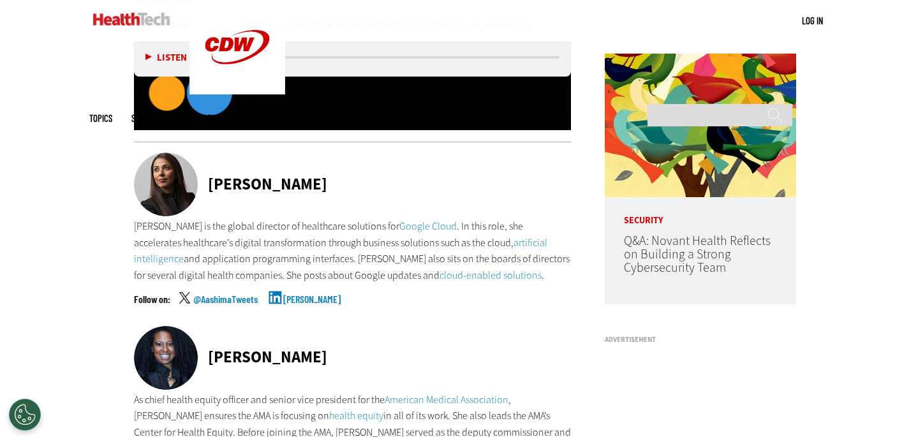
scroll to position [872, 0]
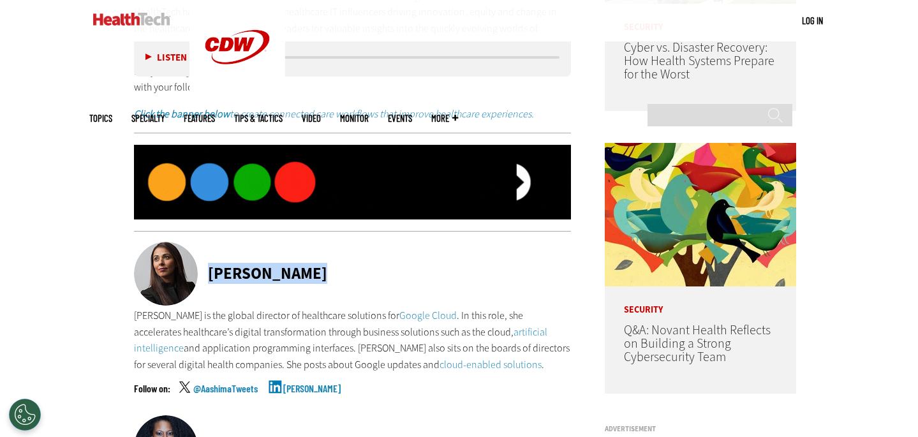
drag, startPoint x: 207, startPoint y: 273, endPoint x: 343, endPoint y: 271, distance: 135.3
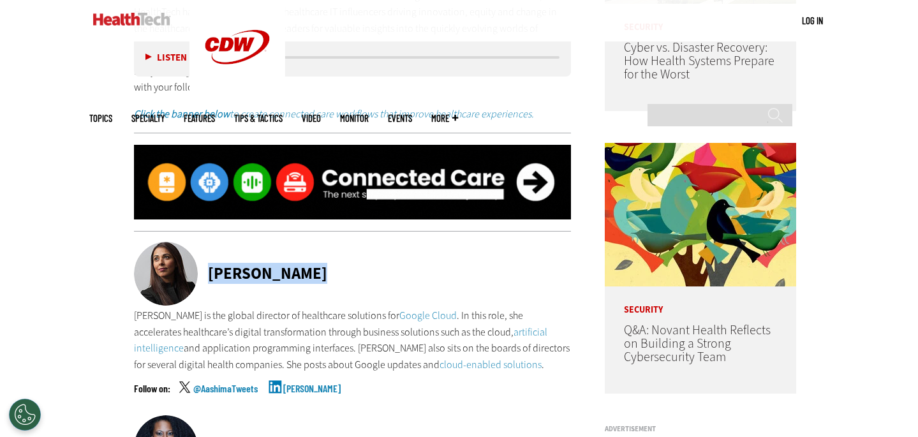
click at [343, 271] on div "[PERSON_NAME]" at bounding box center [353, 275] width 438 height 66
copy div "[PERSON_NAME]"
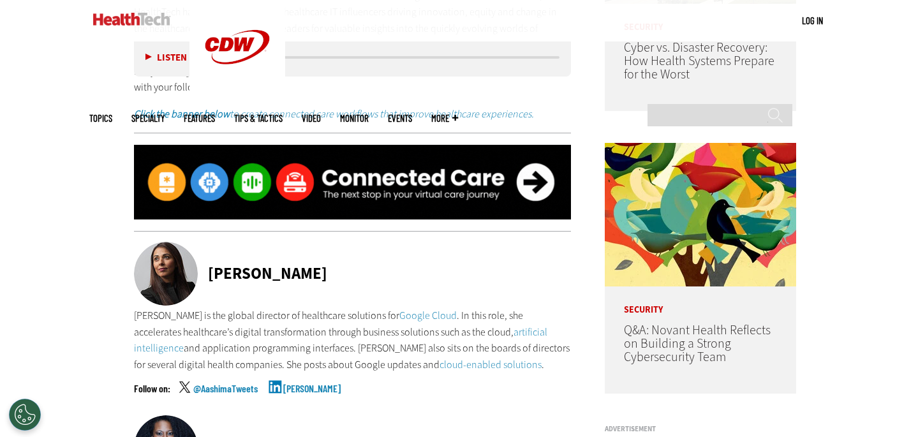
click at [322, 278] on div "[PERSON_NAME]" at bounding box center [353, 275] width 438 height 66
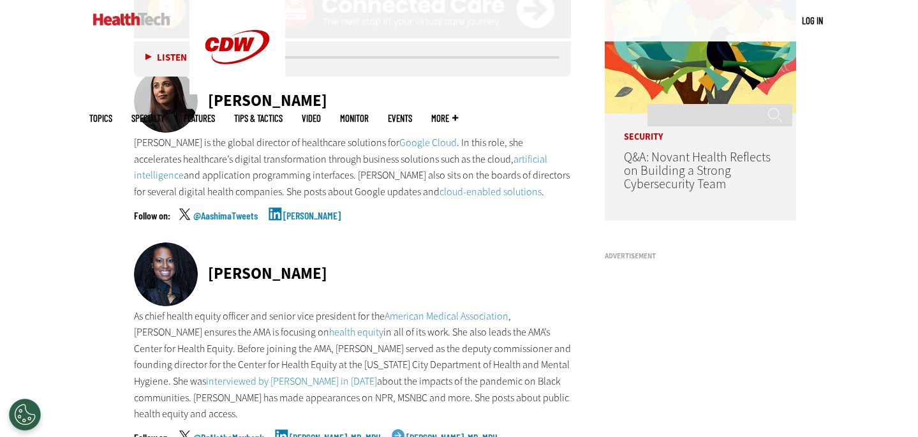
scroll to position [1125, 0]
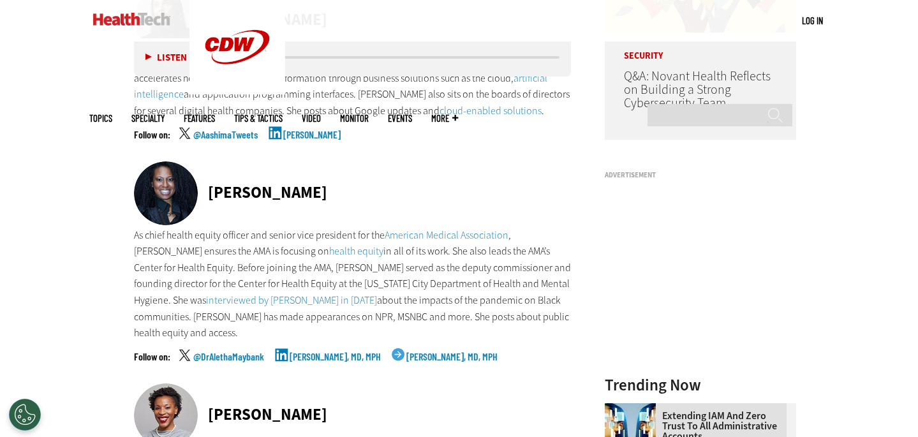
drag, startPoint x: 208, startPoint y: 189, endPoint x: 374, endPoint y: 192, distance: 165.9
click at [374, 192] on div "[PERSON_NAME]" at bounding box center [353, 194] width 438 height 66
copy div "[PERSON_NAME]"
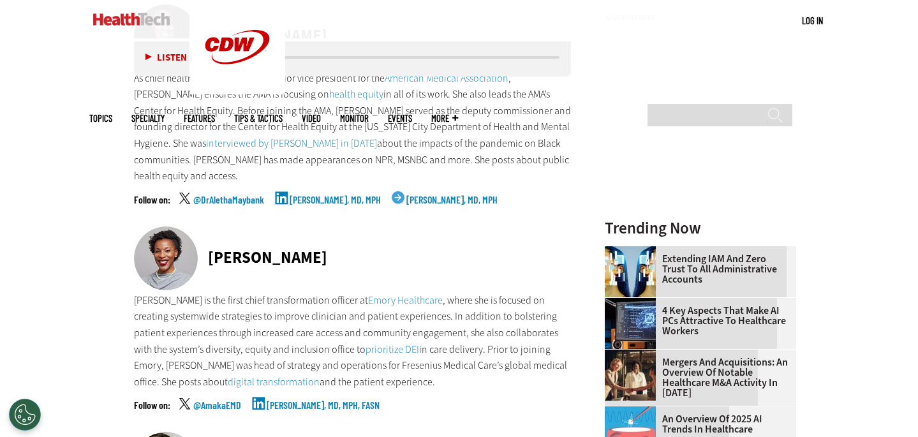
scroll to position [1284, 0]
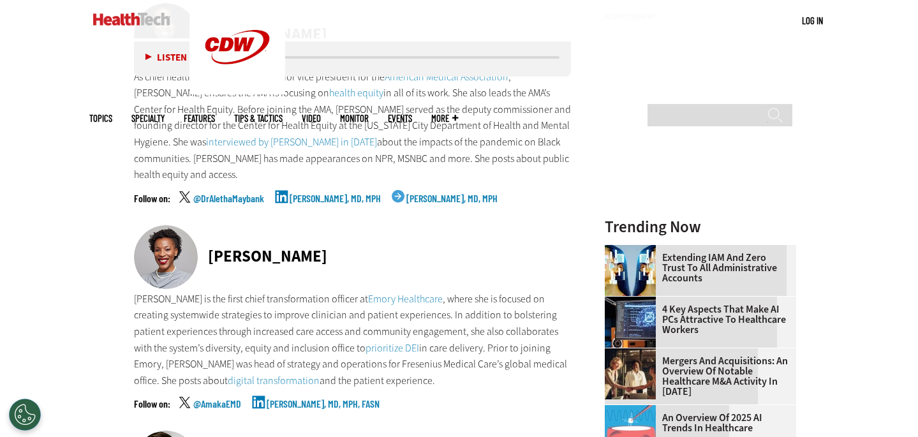
drag, startPoint x: 211, startPoint y: 239, endPoint x: 360, endPoint y: 244, distance: 150.0
click at [360, 244] on div "[PERSON_NAME]" at bounding box center [353, 258] width 438 height 66
copy div "[PERSON_NAME]"
